Goal: Task Accomplishment & Management: Use online tool/utility

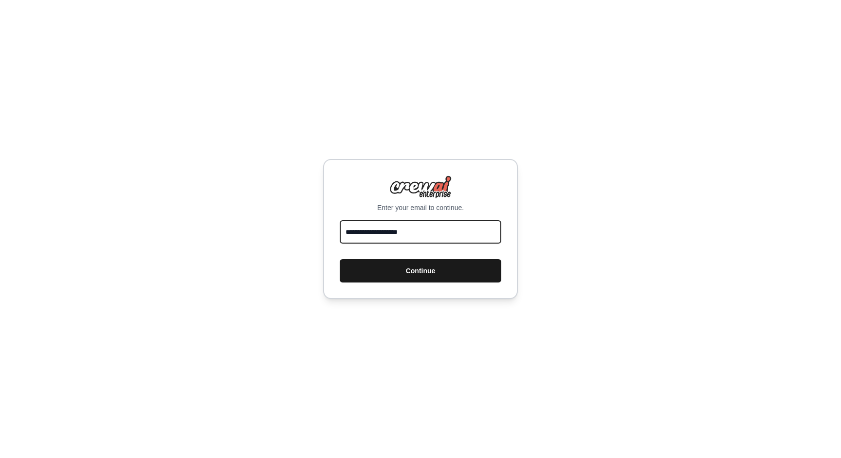
type input "**********"
click at [413, 274] on button "Continue" at bounding box center [421, 270] width 162 height 23
click at [398, 234] on input "**********" at bounding box center [421, 231] width 162 height 23
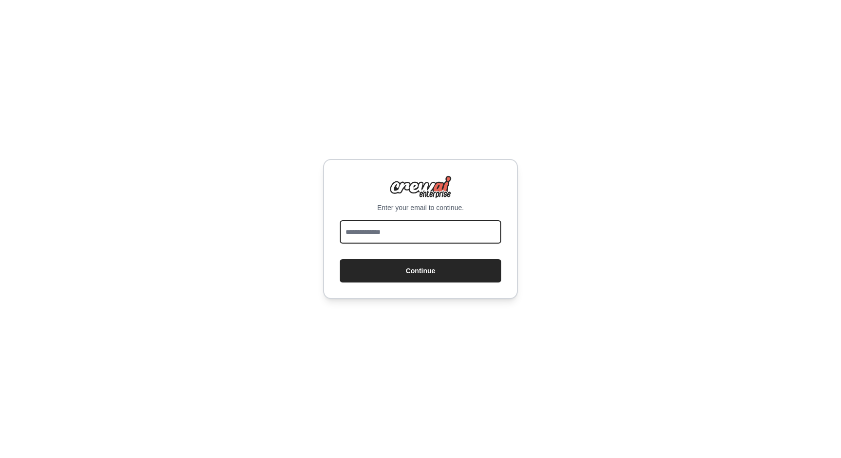
click at [405, 230] on input "email" at bounding box center [421, 231] width 162 height 23
type input "**********"
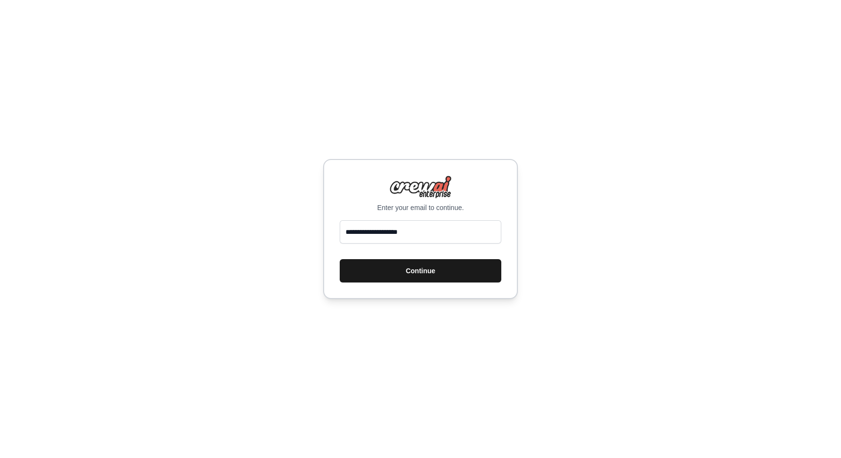
click at [417, 270] on button "Continue" at bounding box center [421, 270] width 162 height 23
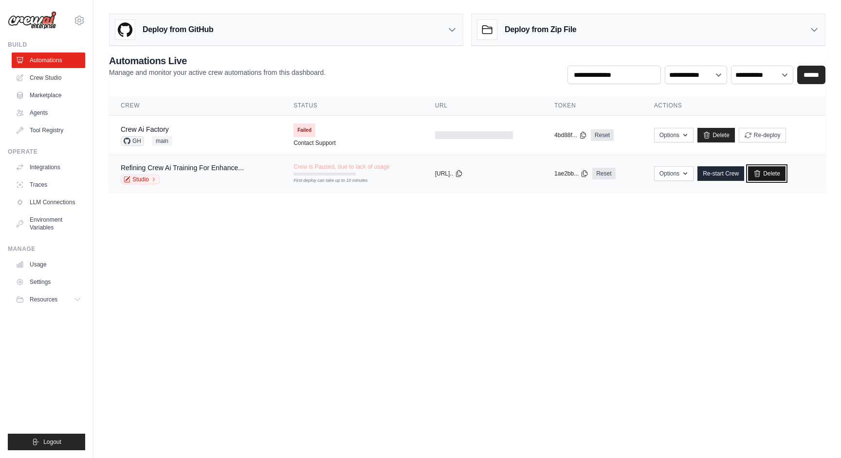
click at [754, 172] on icon at bounding box center [757, 174] width 8 height 8
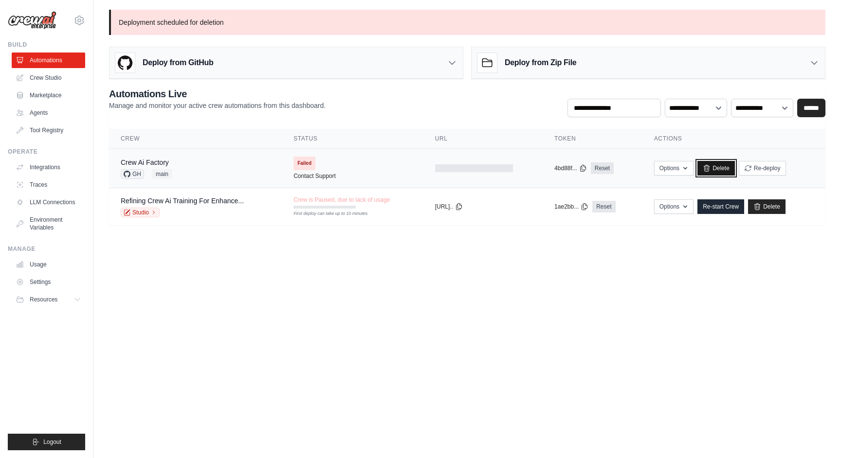
click at [720, 164] on link "Delete" at bounding box center [715, 168] width 37 height 15
click at [41, 166] on link "Integrations" at bounding box center [49, 168] width 73 height 16
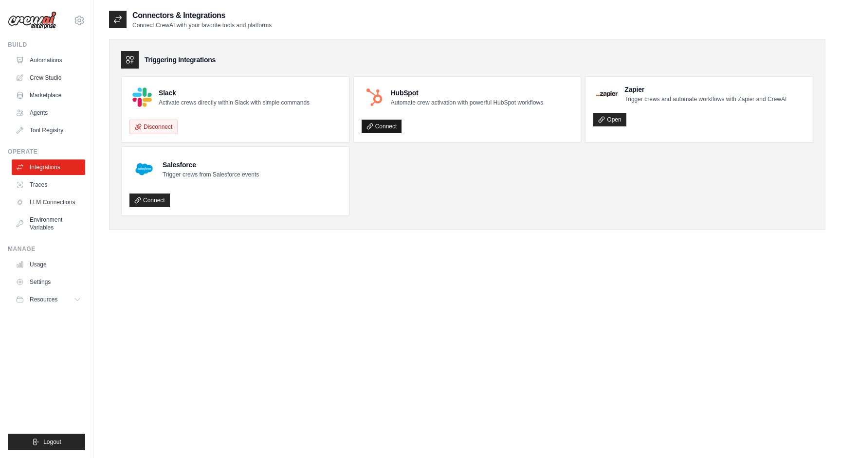
click at [383, 126] on link "Connect" at bounding box center [382, 127] width 40 height 14
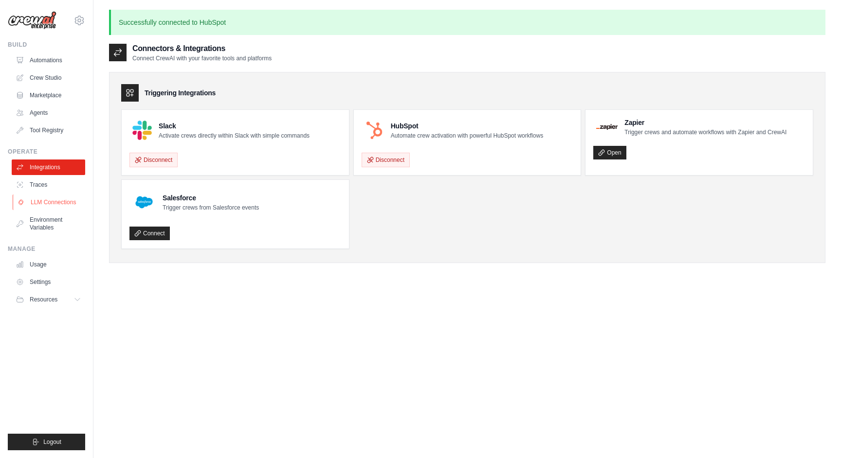
click at [44, 203] on link "LLM Connections" at bounding box center [49, 203] width 73 height 16
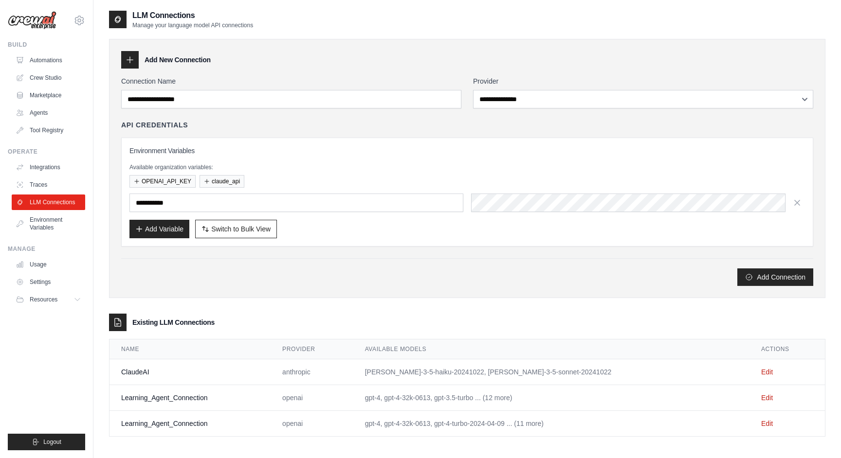
scroll to position [19, 0]
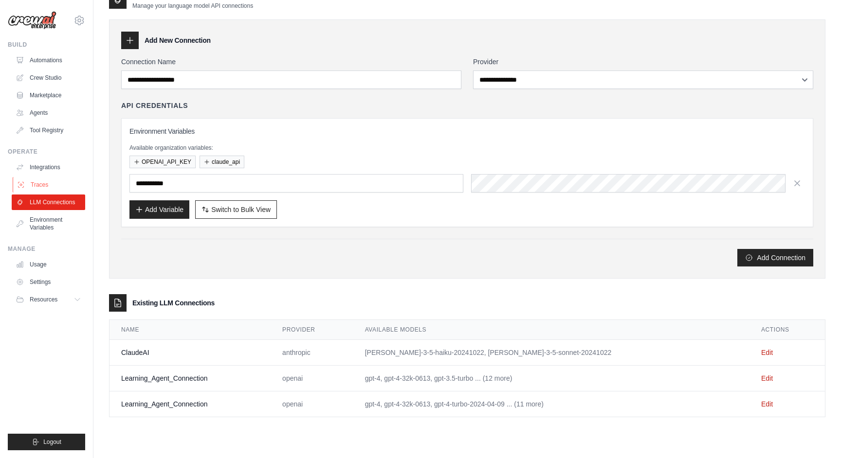
click at [35, 183] on link "Traces" at bounding box center [49, 185] width 73 height 16
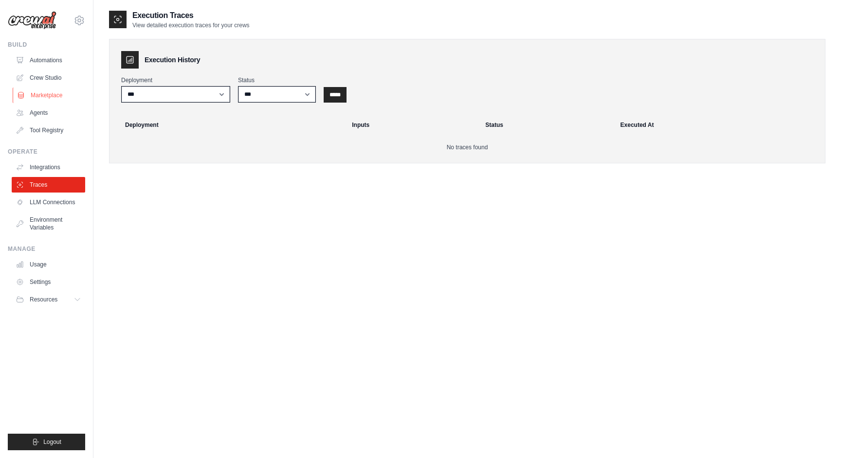
click at [45, 90] on link "Marketplace" at bounding box center [49, 96] width 73 height 16
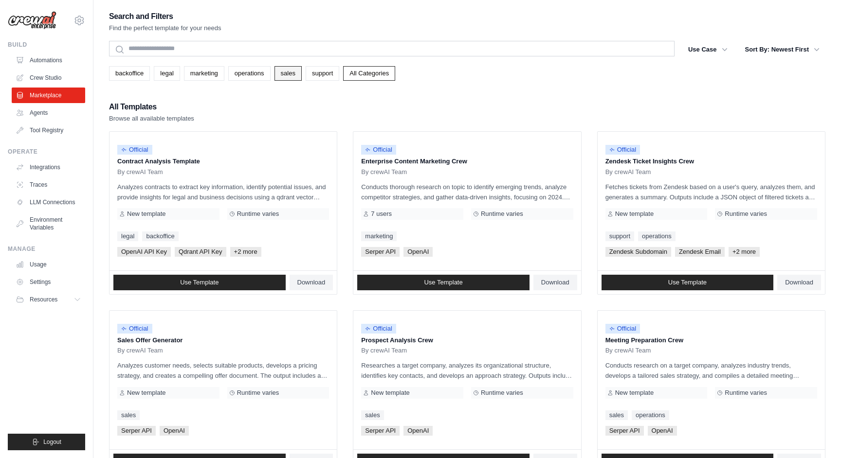
click at [291, 76] on link "sales" at bounding box center [287, 73] width 27 height 15
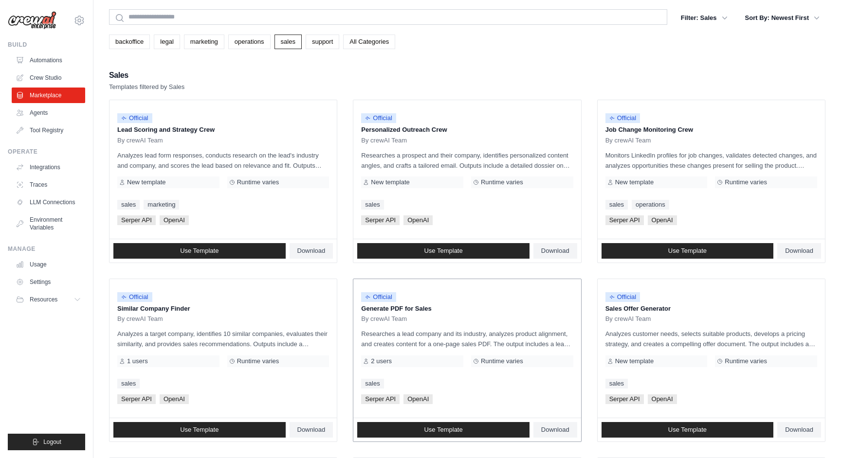
scroll to position [24, 0]
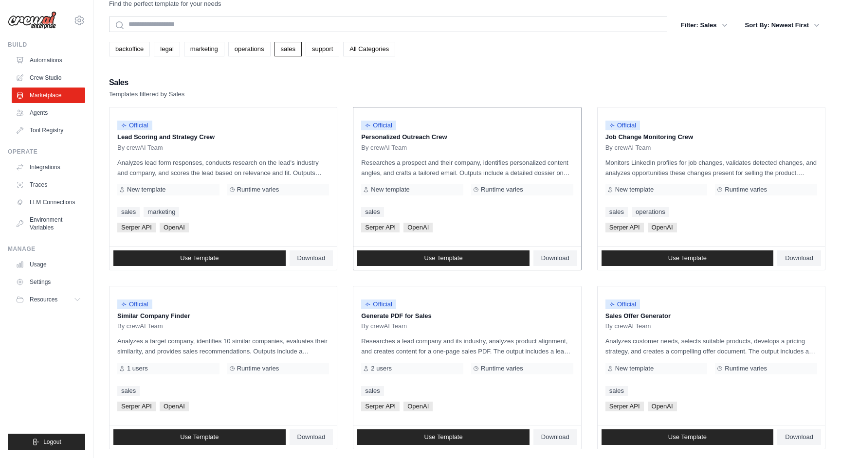
click at [447, 165] on p "Researches a prospect and their company, identifies personalized content angles…" at bounding box center [467, 168] width 212 height 20
click at [447, 256] on span "Use Template" at bounding box center [443, 259] width 38 height 8
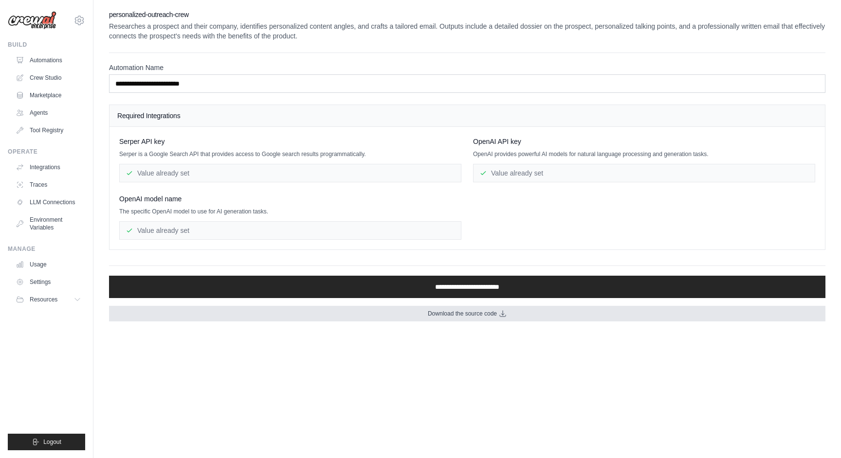
click at [456, 321] on link "Download the source code" at bounding box center [467, 314] width 716 height 16
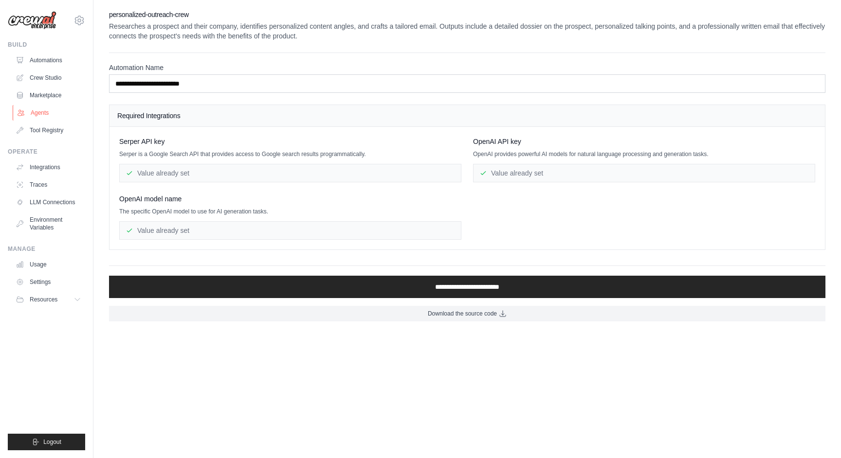
click at [40, 111] on link "Agents" at bounding box center [49, 113] width 73 height 16
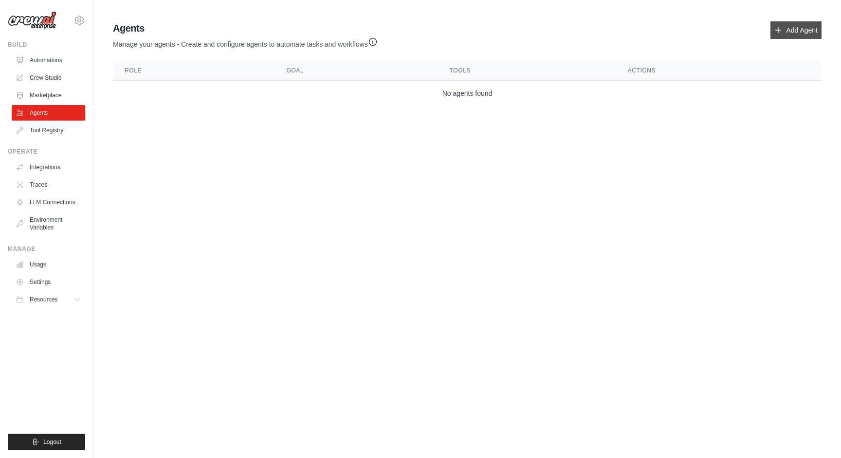
click at [792, 29] on link "Add Agent" at bounding box center [795, 30] width 51 height 18
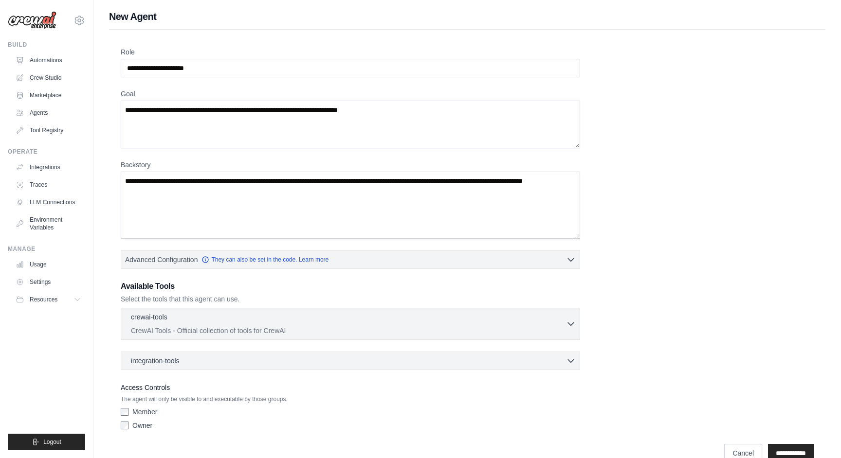
scroll to position [20, 0]
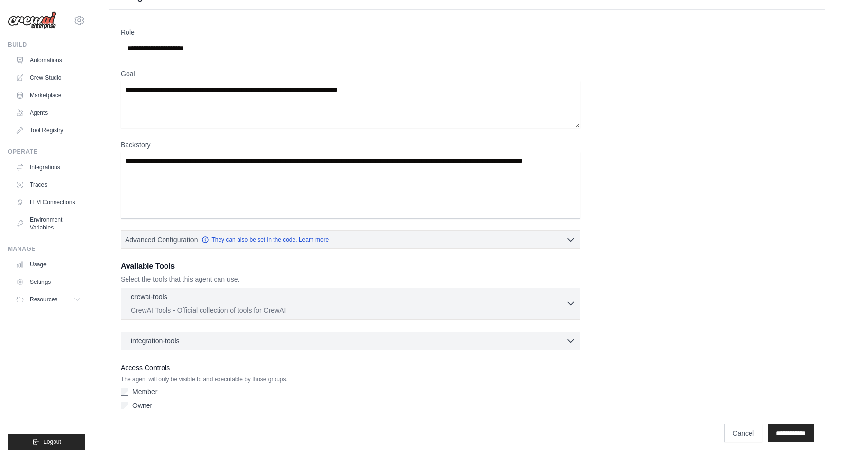
click at [568, 303] on icon "button" at bounding box center [571, 304] width 10 height 10
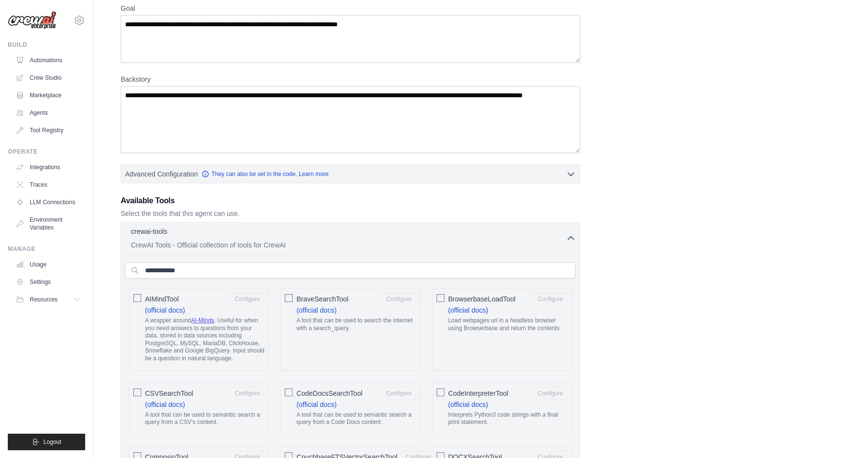
scroll to position [0, 0]
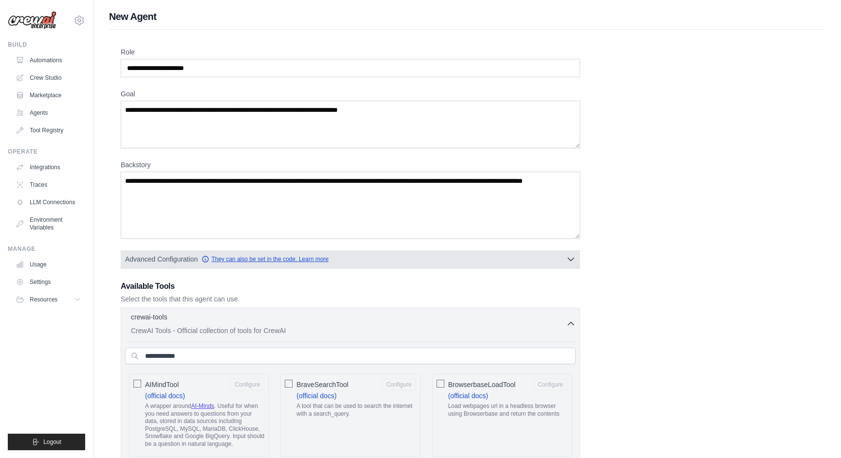
click at [296, 260] on link "They can also be set in the code. Learn more" at bounding box center [264, 259] width 127 height 8
